Goal: Register for event/course

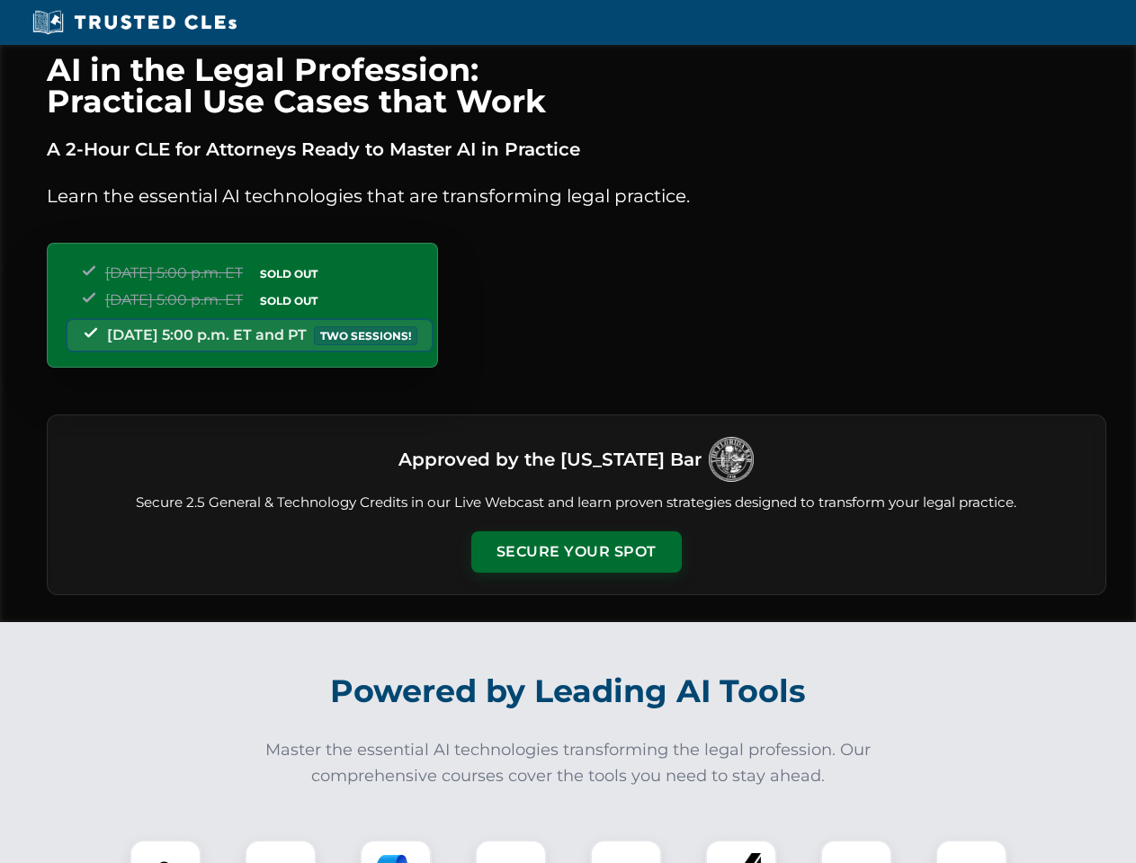
click at [576, 552] on button "Secure Your Spot" at bounding box center [576, 552] width 210 height 41
click at [165, 852] on img at bounding box center [165, 876] width 52 height 52
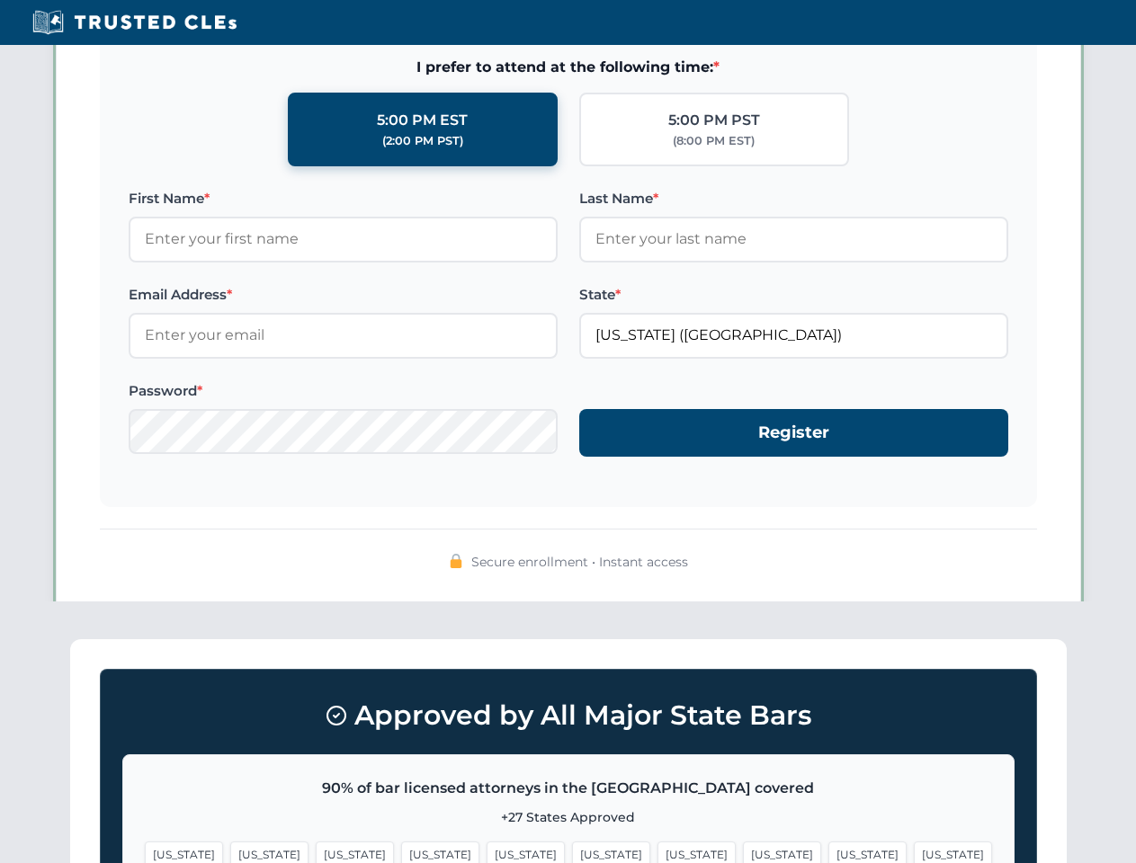
click at [657, 852] on span "[US_STATE]" at bounding box center [696, 855] width 78 height 26
click at [828, 852] on span "[US_STATE]" at bounding box center [867, 855] width 78 height 26
